Goal: Task Accomplishment & Management: Manage account settings

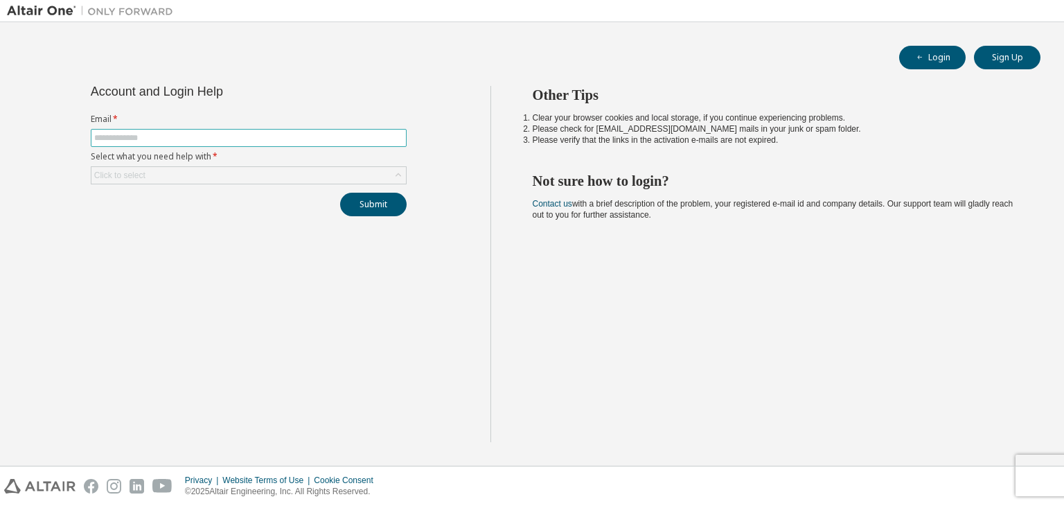
click at [205, 133] on input "text" at bounding box center [248, 137] width 309 height 11
click at [304, 100] on div "Account and Login Help Email * Select what you need help with * Click to select…" at bounding box center [248, 151] width 333 height 130
click at [177, 137] on input "text" at bounding box center [248, 137] width 309 height 11
type input "**********"
click at [238, 175] on div "Click to select" at bounding box center [248, 175] width 315 height 17
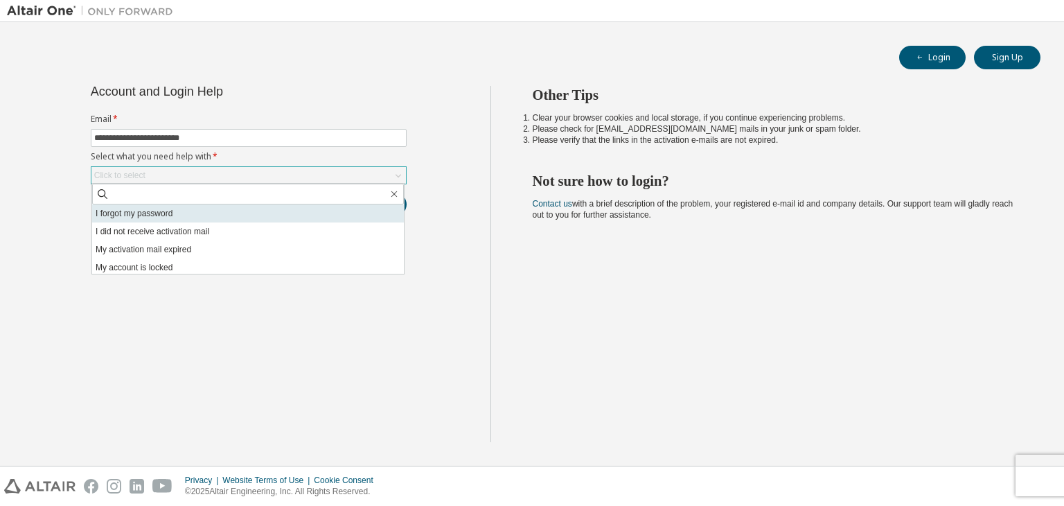
click at [258, 211] on li "I forgot my password" at bounding box center [248, 213] width 312 height 18
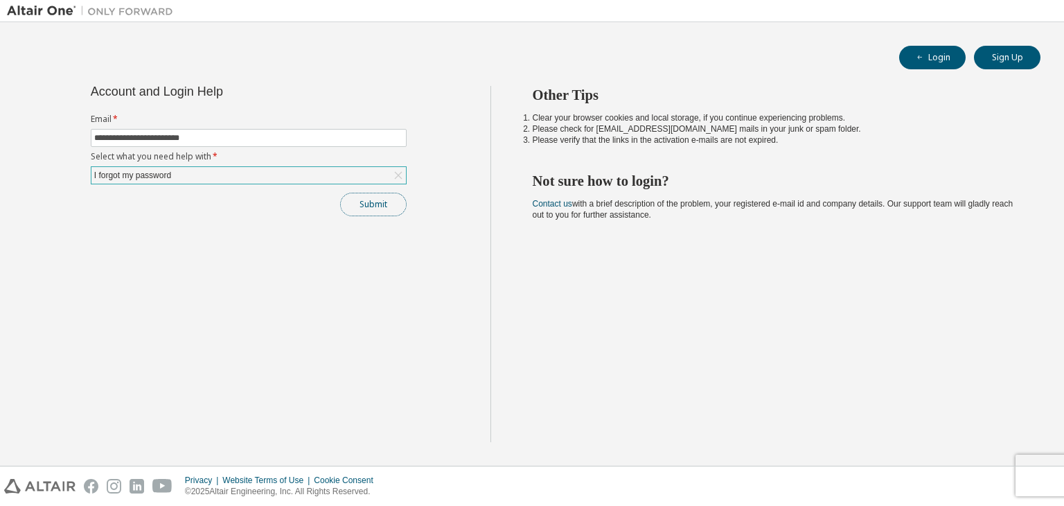
click at [373, 200] on button "Submit" at bounding box center [373, 205] width 67 height 24
click at [386, 211] on button "Submit" at bounding box center [373, 205] width 67 height 24
